Goal: Task Accomplishment & Management: Manage account settings

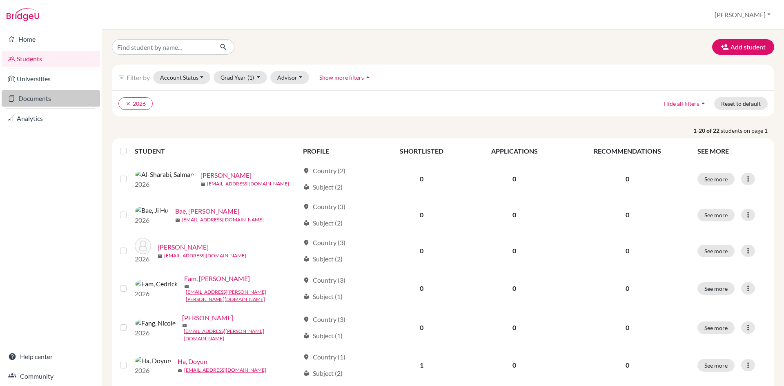
click at [38, 100] on link "Documents" at bounding box center [51, 98] width 98 height 16
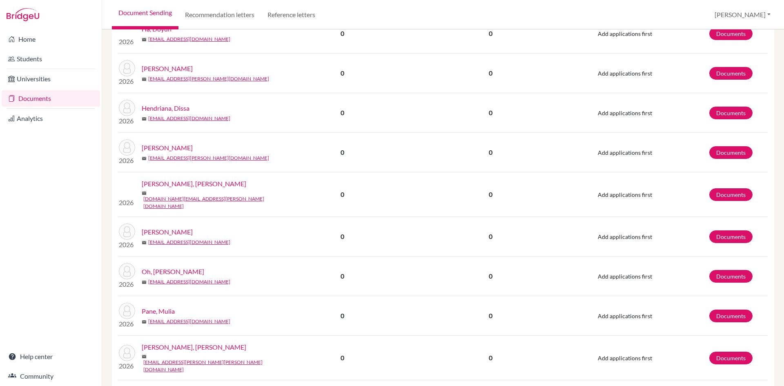
scroll to position [449, 0]
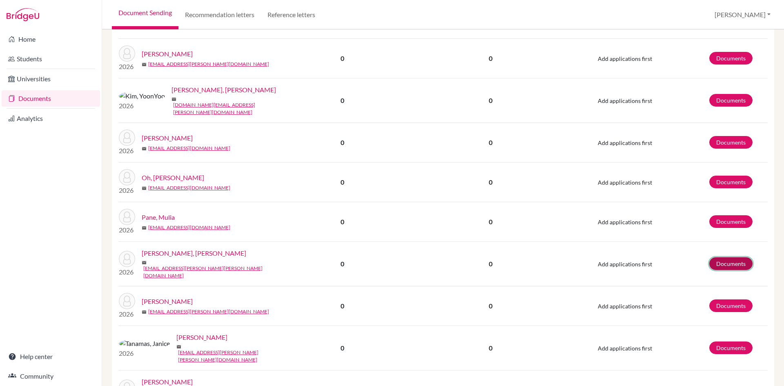
click at [727, 261] on link "Documents" at bounding box center [730, 263] width 43 height 13
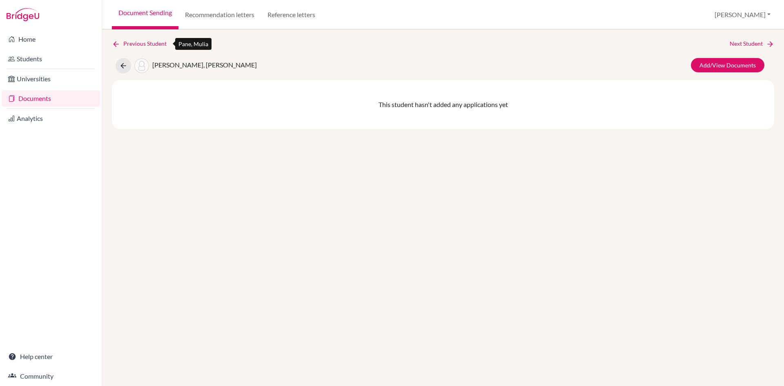
click at [156, 46] on link "Previous Student" at bounding box center [142, 43] width 61 height 9
click at [27, 99] on link "Documents" at bounding box center [51, 98] width 98 height 16
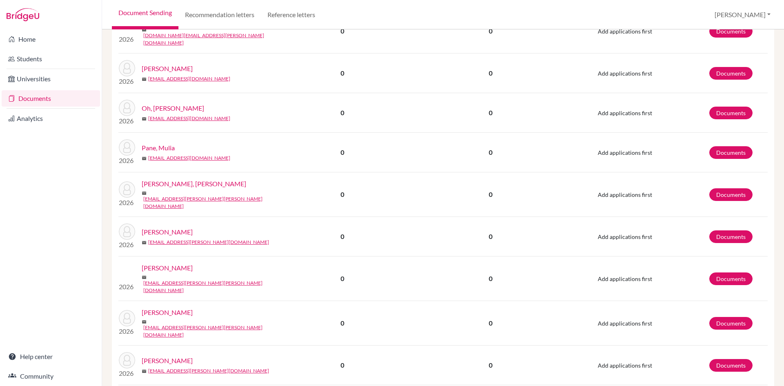
scroll to position [618, 0]
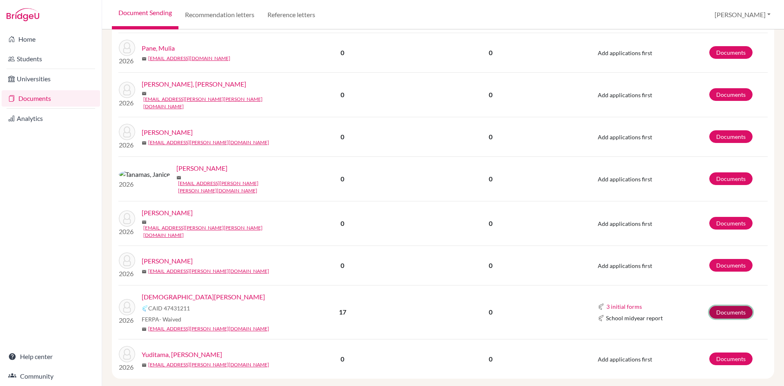
click at [719, 306] on link "Documents" at bounding box center [730, 312] width 43 height 13
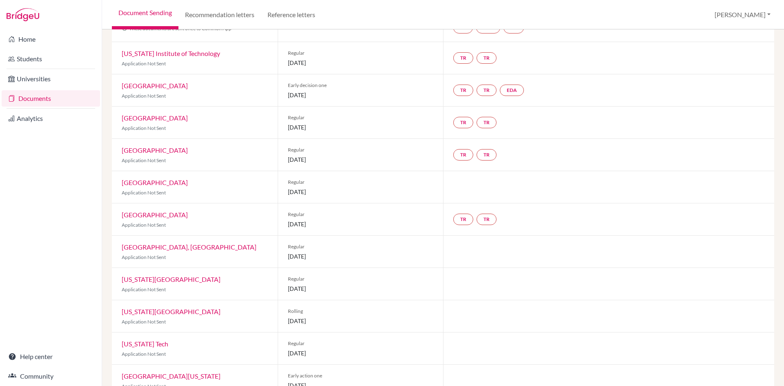
scroll to position [14, 0]
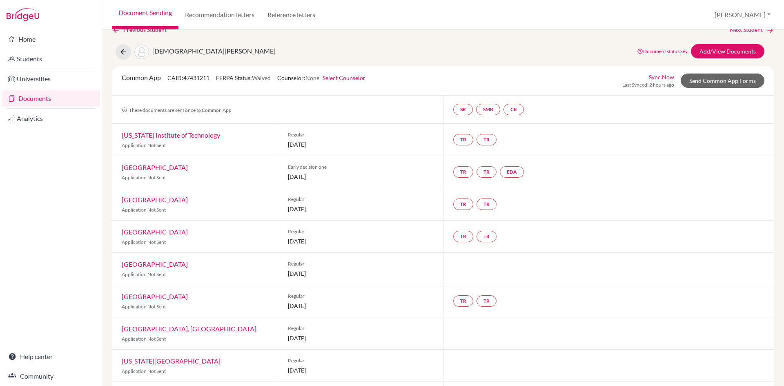
click at [656, 79] on link "Sync Now" at bounding box center [661, 77] width 25 height 9
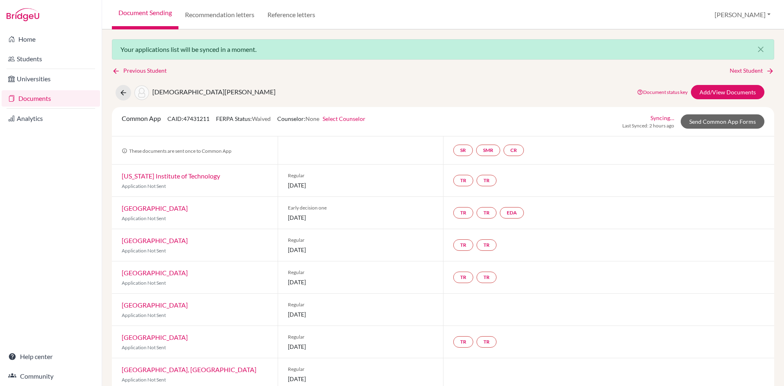
click at [355, 119] on link "Select Counselor" at bounding box center [344, 118] width 43 height 7
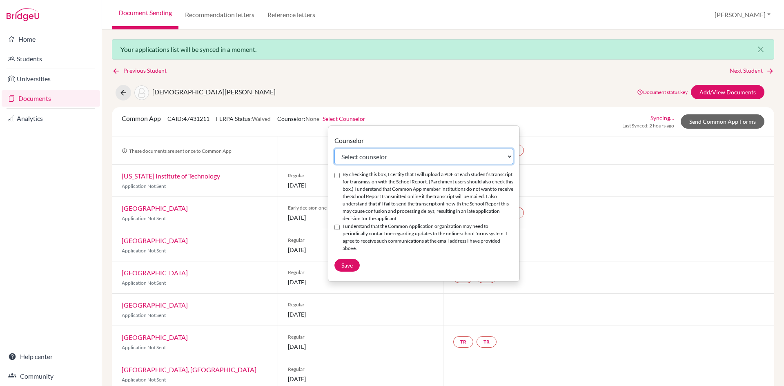
click at [372, 156] on select "Select counselor [PERSON_NAME] [PERSON_NAME] [PERSON_NAME] [PERSON_NAME] [PERSO…" at bounding box center [424, 157] width 179 height 16
select select "367750"
click at [335, 149] on select "Select counselor [PERSON_NAME] [PERSON_NAME] [PERSON_NAME] [PERSON_NAME] [PERSO…" at bounding box center [424, 157] width 179 height 16
click at [340, 176] on div "By checking this box, I certify that I will upload a PDF of each student’s tran…" at bounding box center [424, 197] width 179 height 52
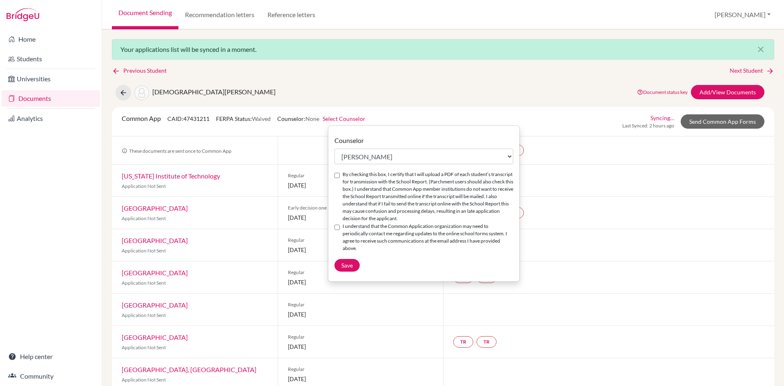
click at [337, 175] on input "By checking this box, I certify that I will upload a PDF of each student’s tran…" at bounding box center [337, 175] width 5 height 5
checkbox input "true"
click at [337, 227] on input "I understand that the Common Application organization may need to periodically …" at bounding box center [337, 227] width 5 height 5
checkbox input "true"
click at [345, 261] on button "Save" at bounding box center [347, 265] width 25 height 13
